Goal: Contribute content

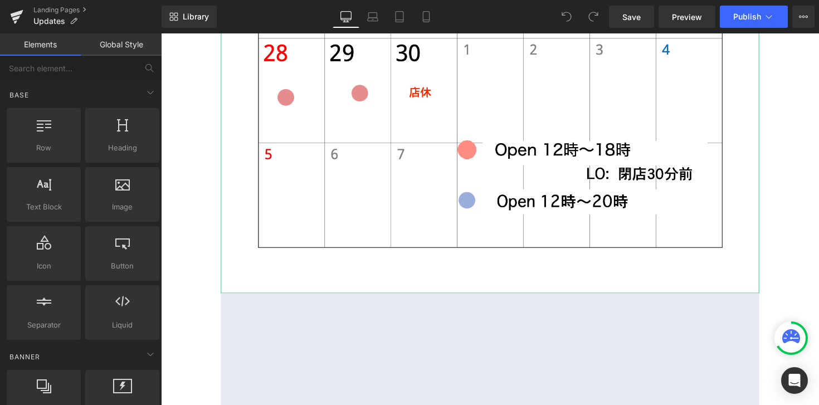
scroll to position [604, 0]
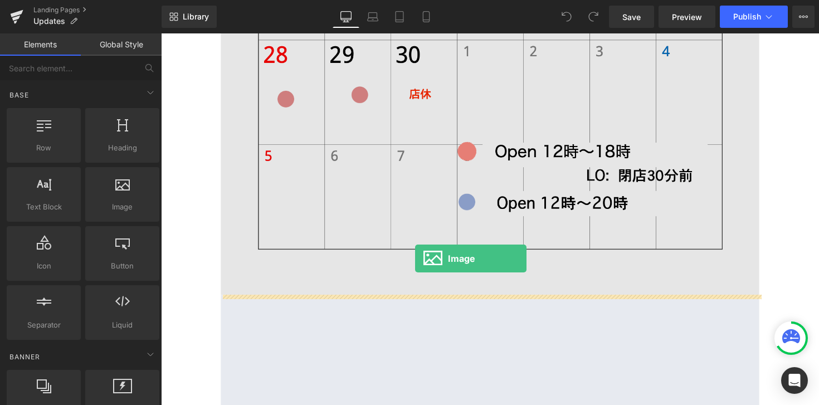
drag, startPoint x: 282, startPoint y: 233, endPoint x: 422, endPoint y: 264, distance: 142.6
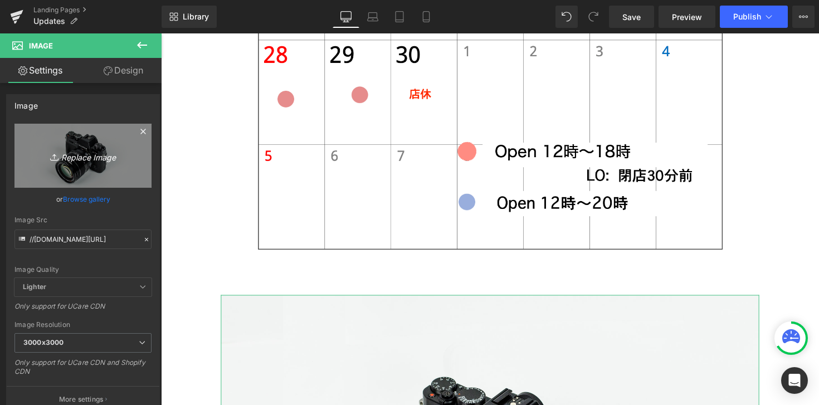
click at [80, 158] on icon "Replace Image" at bounding box center [82, 156] width 89 height 14
type input "C:\fakepath\カレンダー10月.png"
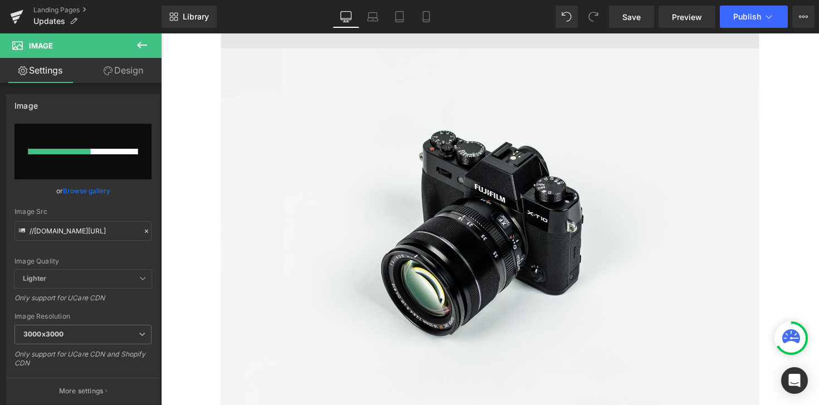
scroll to position [859, 0]
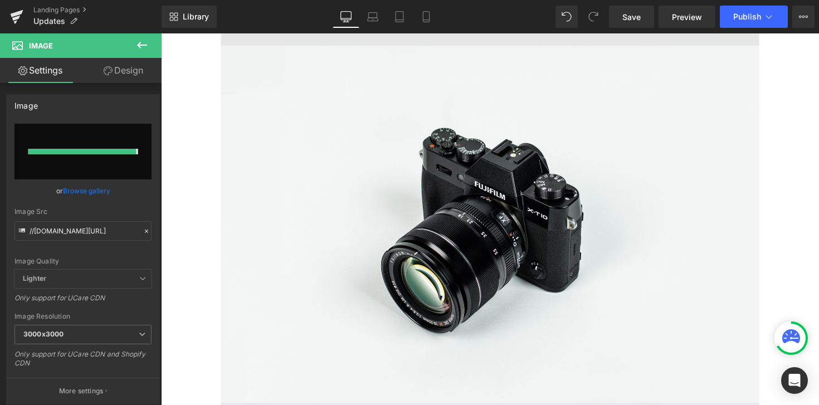
type input "https://ucarecdn.com/ba31bc1e-0607-4152-97ff-5ad7d9732989/-/format/auto/-/previ…"
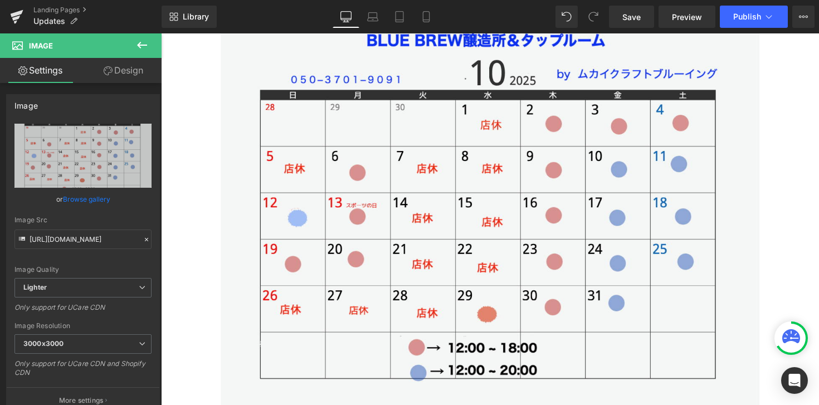
scroll to position [894, 0]
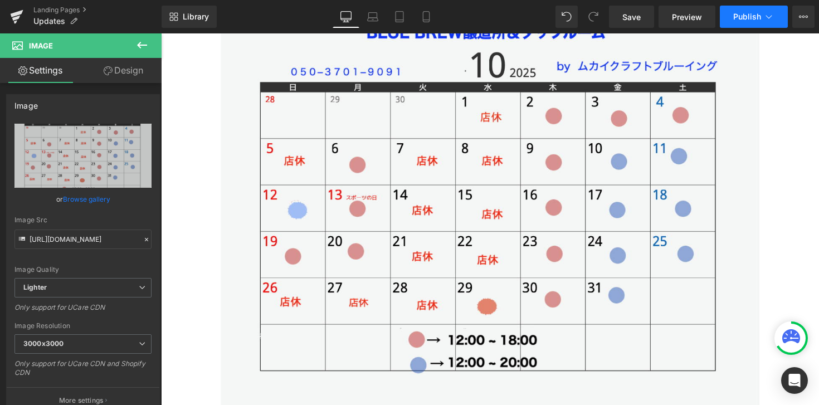
click at [757, 23] on button "Publish" at bounding box center [754, 17] width 68 height 22
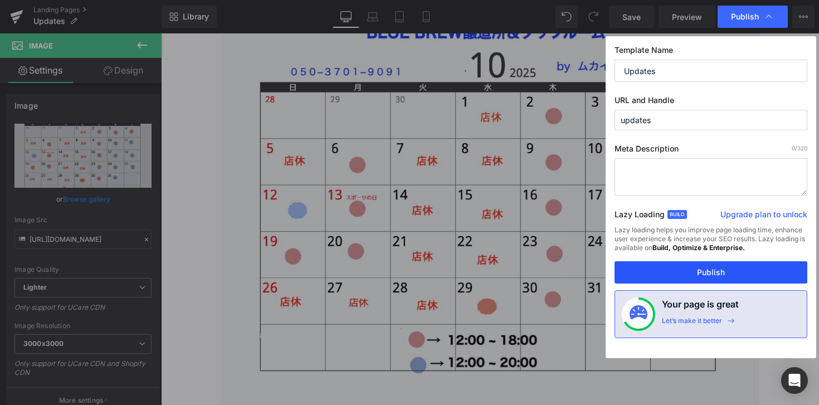
click at [725, 280] on button "Publish" at bounding box center [710, 272] width 193 height 22
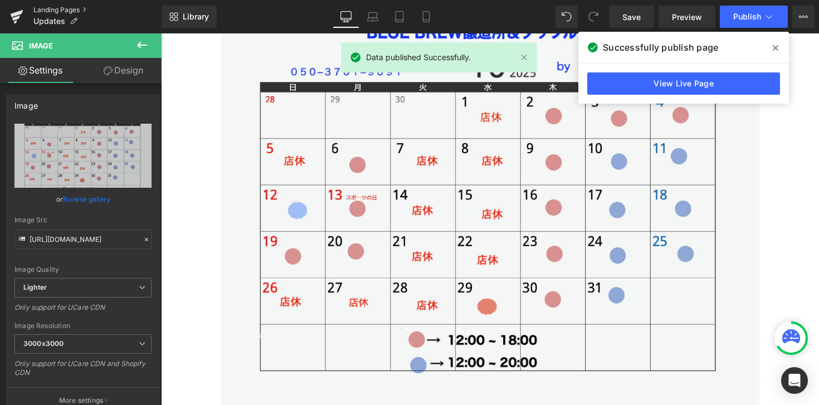
click at [66, 9] on link "Landing Pages" at bounding box center [97, 10] width 128 height 9
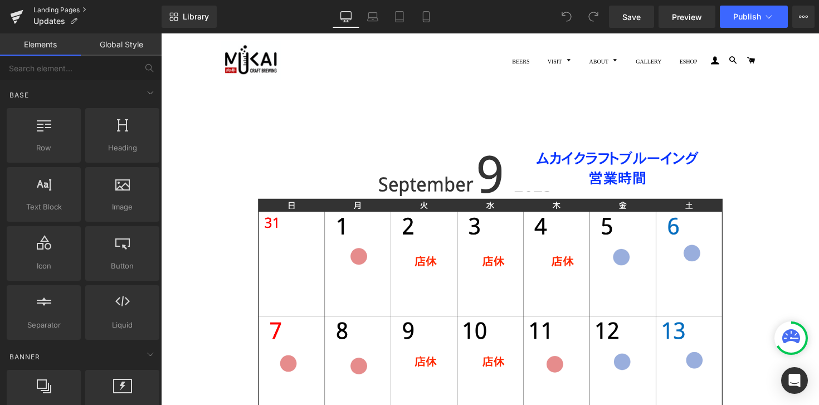
click at [76, 13] on link "Landing Pages" at bounding box center [97, 10] width 128 height 9
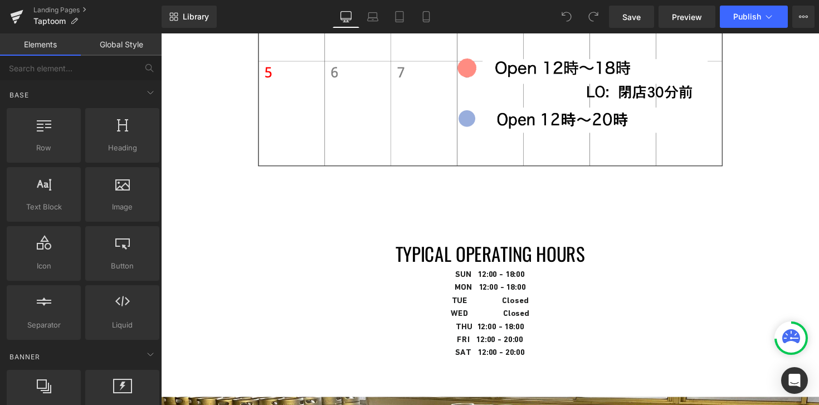
scroll to position [2388, 0]
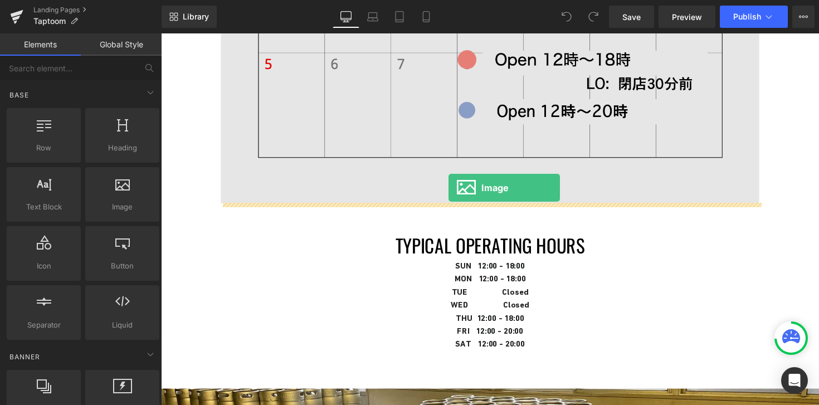
drag, startPoint x: 283, startPoint y: 227, endPoint x: 457, endPoint y: 191, distance: 177.4
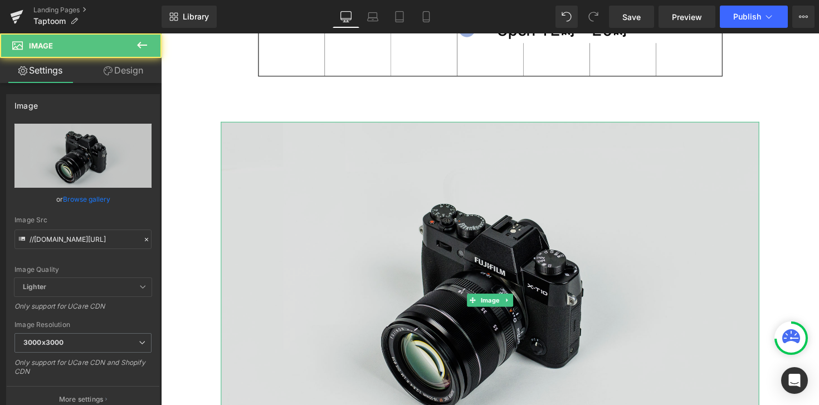
scroll to position [2502, 0]
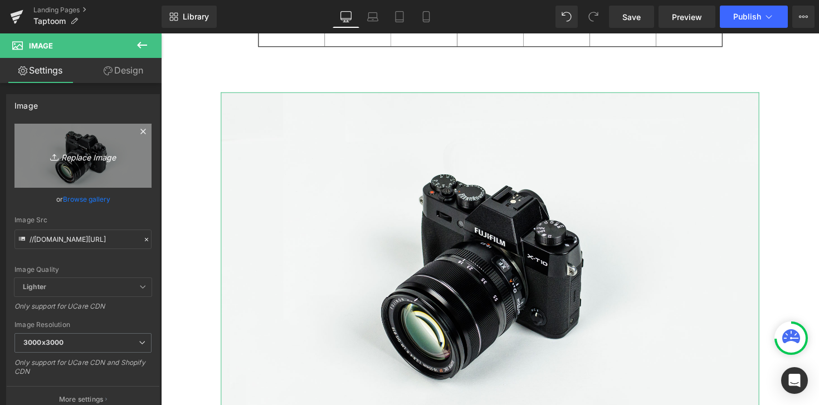
click at [66, 153] on icon "Replace Image" at bounding box center [82, 156] width 89 height 14
type input "C:\fakepath\カレンダー10月.png"
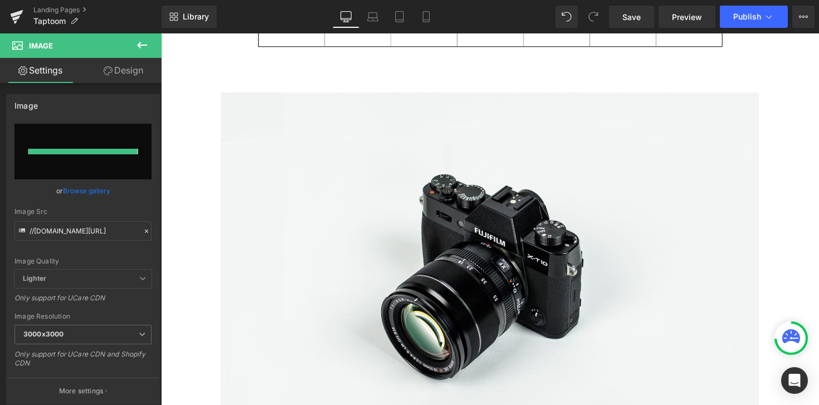
type input "[URL][DOMAIN_NAME]"
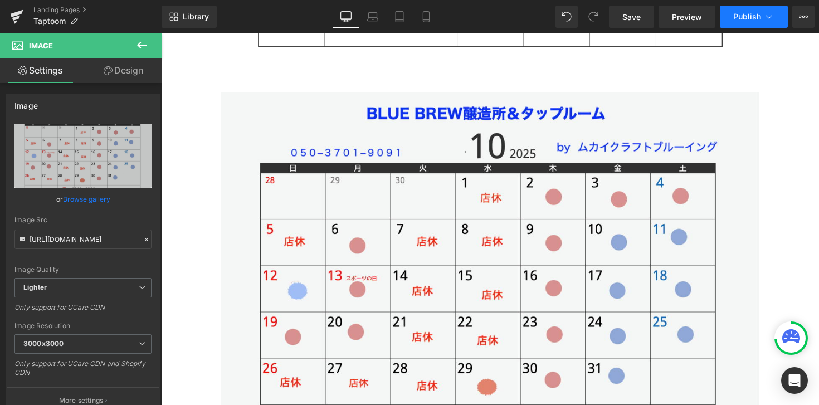
click at [757, 23] on button "Publish" at bounding box center [754, 17] width 68 height 22
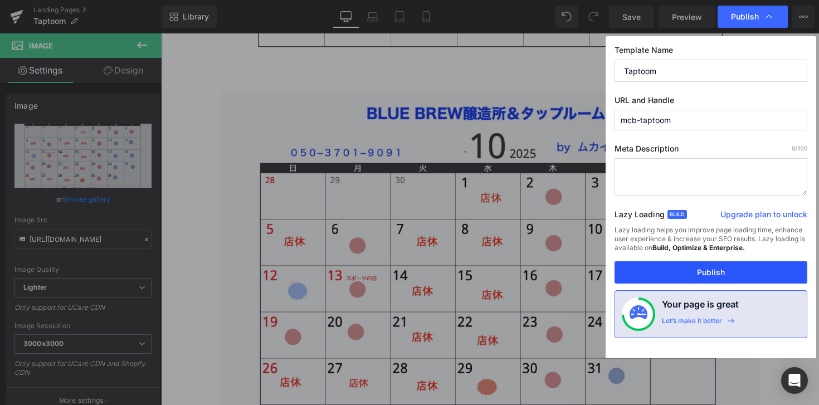
click at [741, 280] on button "Publish" at bounding box center [710, 272] width 193 height 22
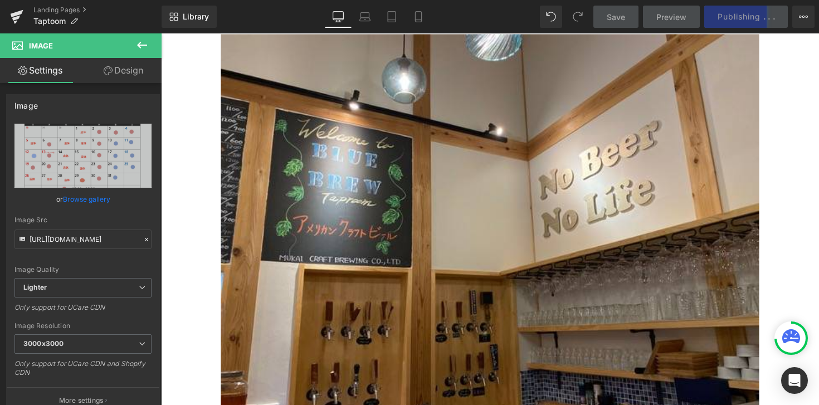
scroll to position [1090, 0]
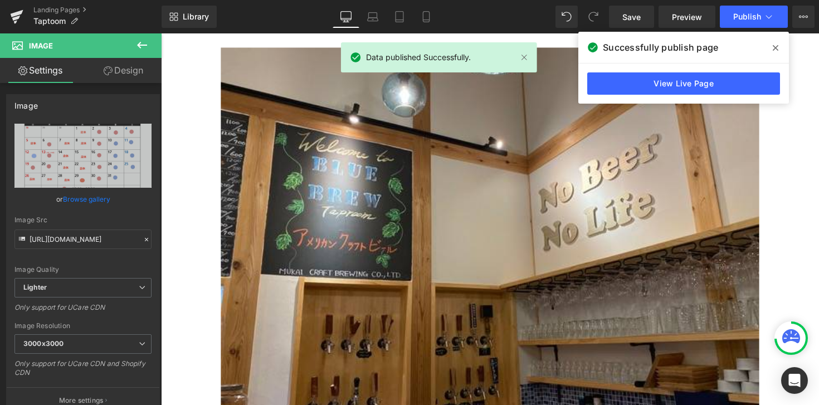
click at [774, 47] on icon at bounding box center [775, 47] width 6 height 9
